Goal: Task Accomplishment & Management: Manage account settings

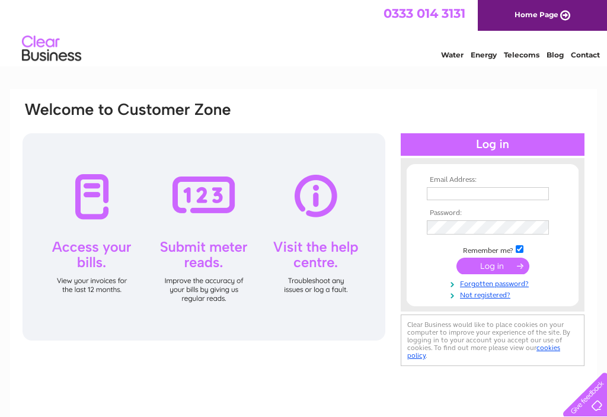
click at [494, 194] on input "text" at bounding box center [487, 193] width 122 height 13
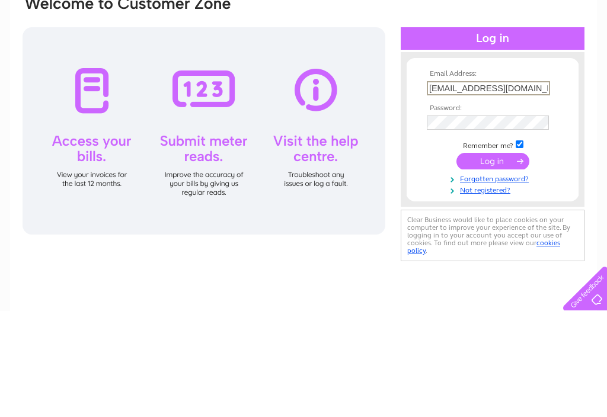
type input "shayan.1349@yahoo.com"
click at [505, 259] on input "submit" at bounding box center [492, 267] width 73 height 17
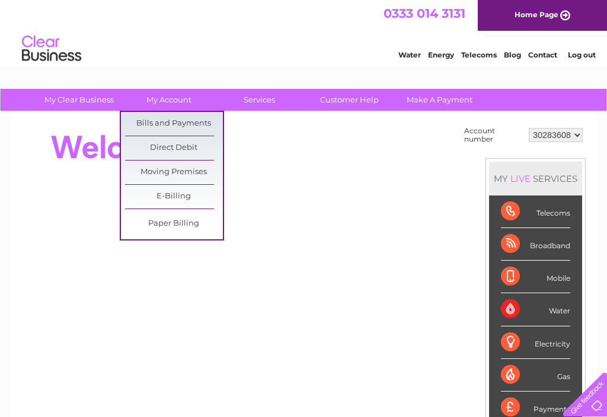
click at [150, 121] on link "Bills and Payments" at bounding box center [174, 124] width 98 height 24
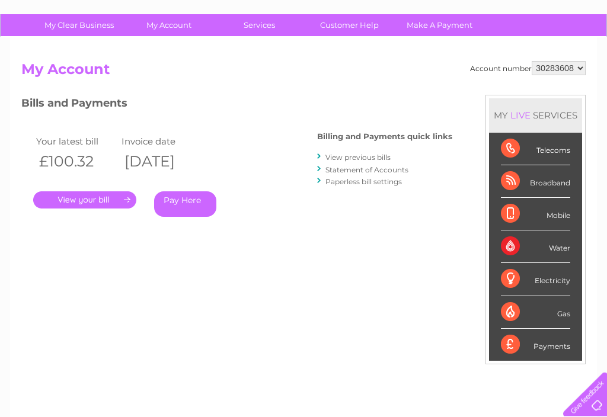
scroll to position [75, 0]
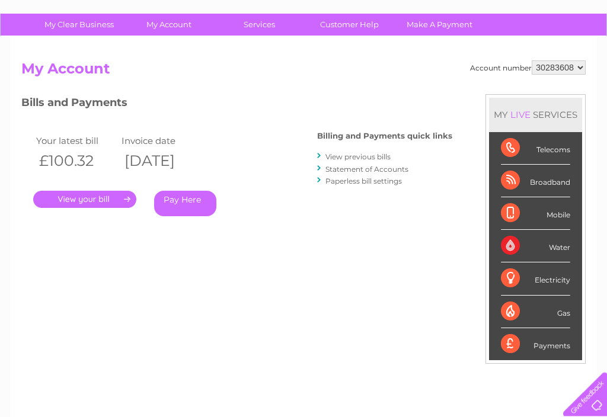
click at [376, 158] on link "View previous bills" at bounding box center [357, 157] width 65 height 9
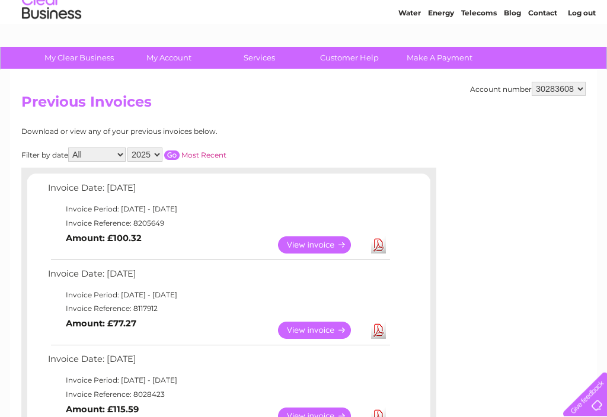
scroll to position [42, 0]
click at [334, 241] on link "View" at bounding box center [321, 244] width 87 height 17
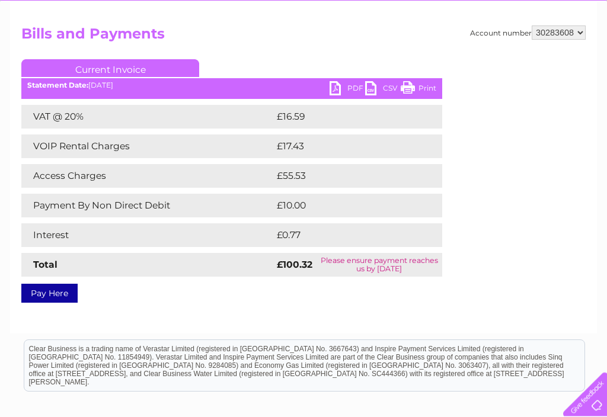
scroll to position [110, 0]
click at [348, 91] on link "PDF" at bounding box center [347, 89] width 36 height 17
